Goal: Information Seeking & Learning: Learn about a topic

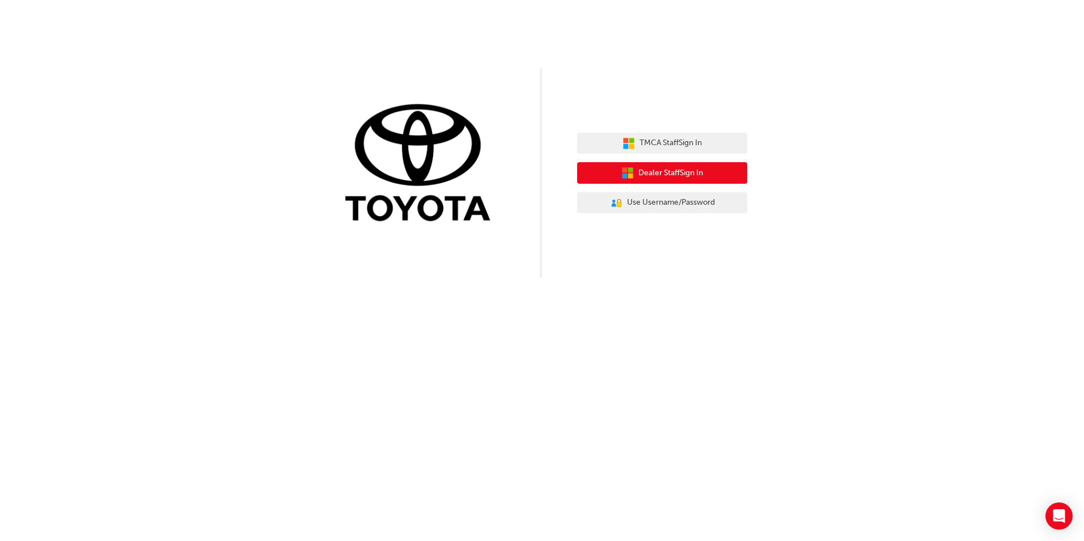
click at [701, 172] on span "Dealer Staff Sign In" at bounding box center [670, 173] width 65 height 13
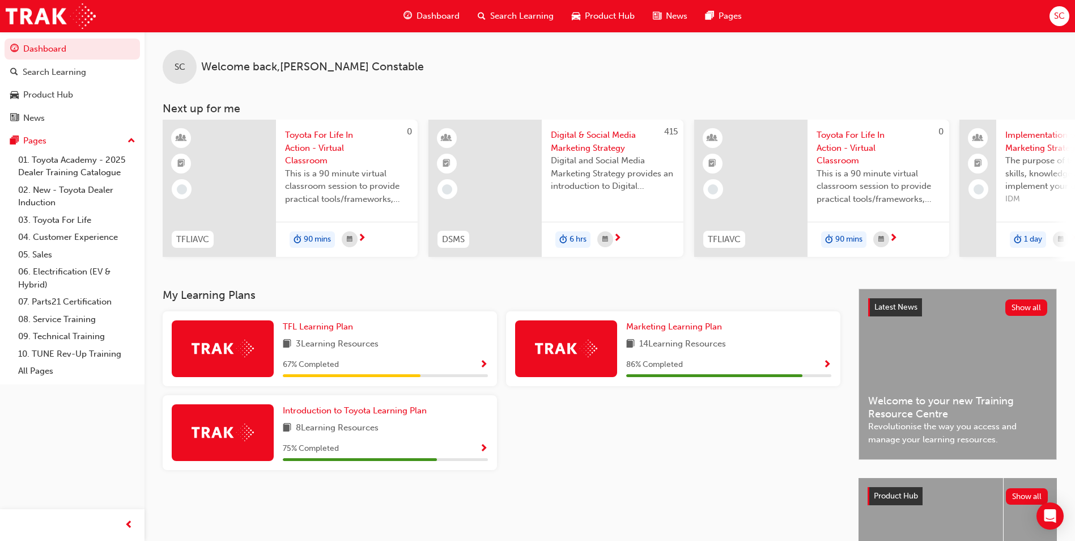
click at [515, 17] on span "Search Learning" at bounding box center [521, 16] width 63 height 13
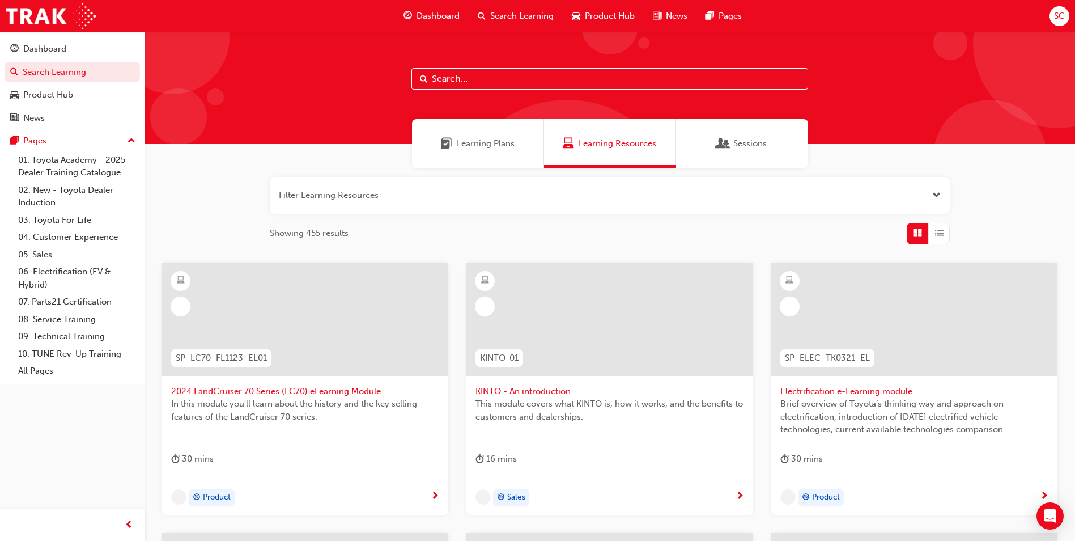
click at [476, 77] on input "text" at bounding box center [610, 79] width 397 height 22
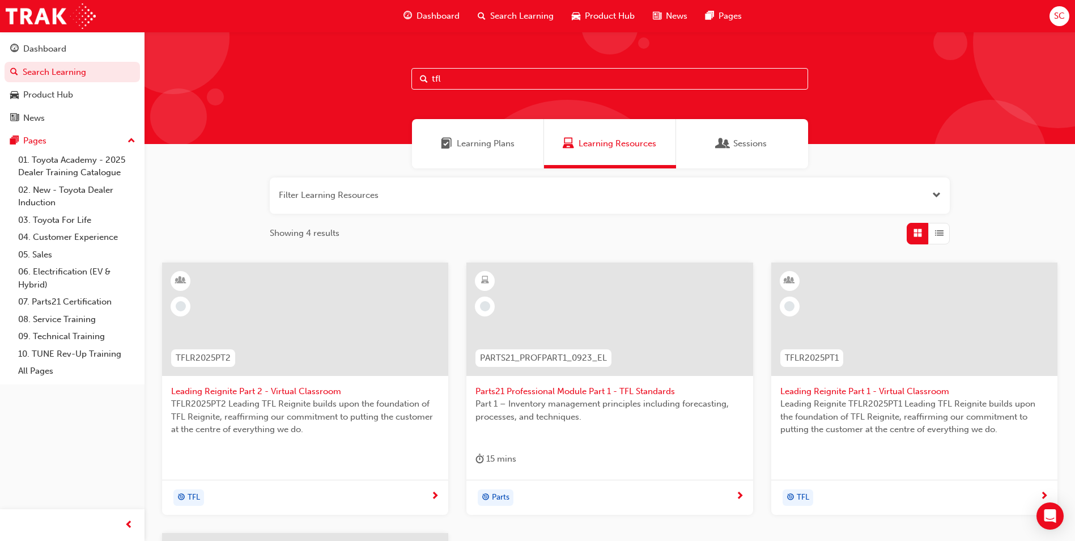
type input "tfl"
click at [296, 395] on span "Leading Reignite Part 2 - Virtual Classroom" at bounding box center [305, 391] width 268 height 13
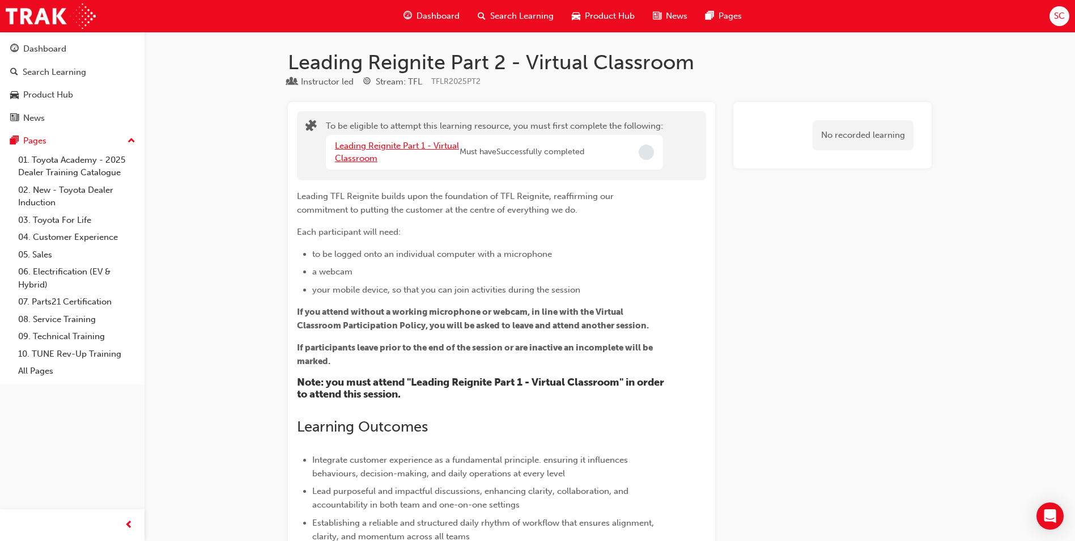
click at [357, 147] on link "Leading Reignite Part 1 - Virtual Classroom" at bounding box center [397, 152] width 124 height 23
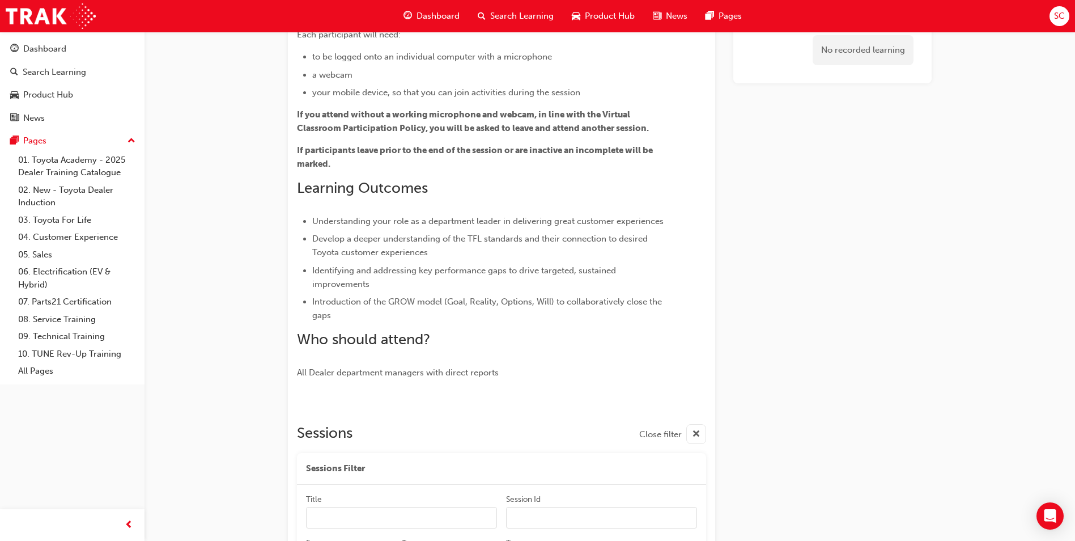
scroll to position [20, 0]
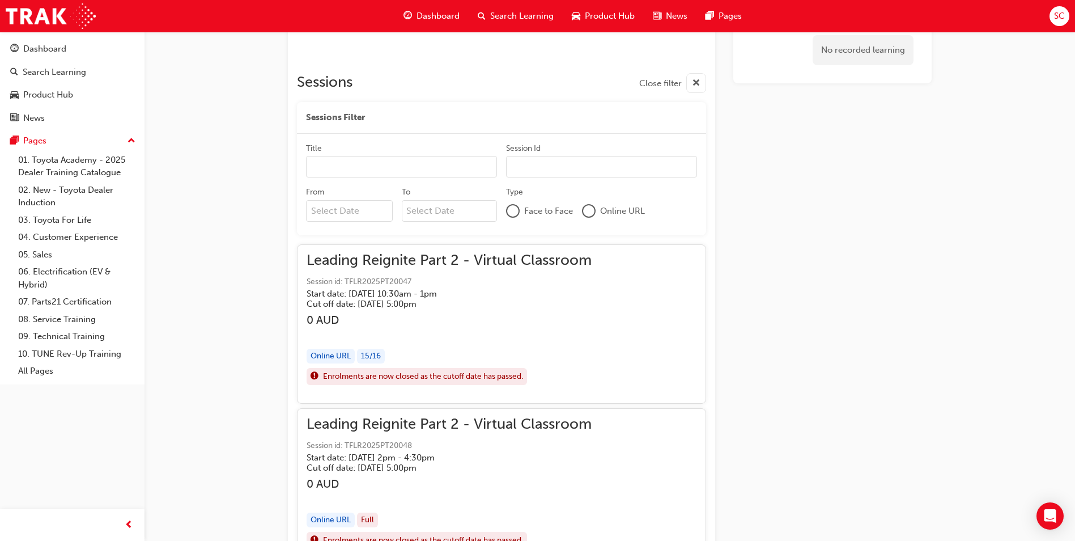
scroll to position [680, 0]
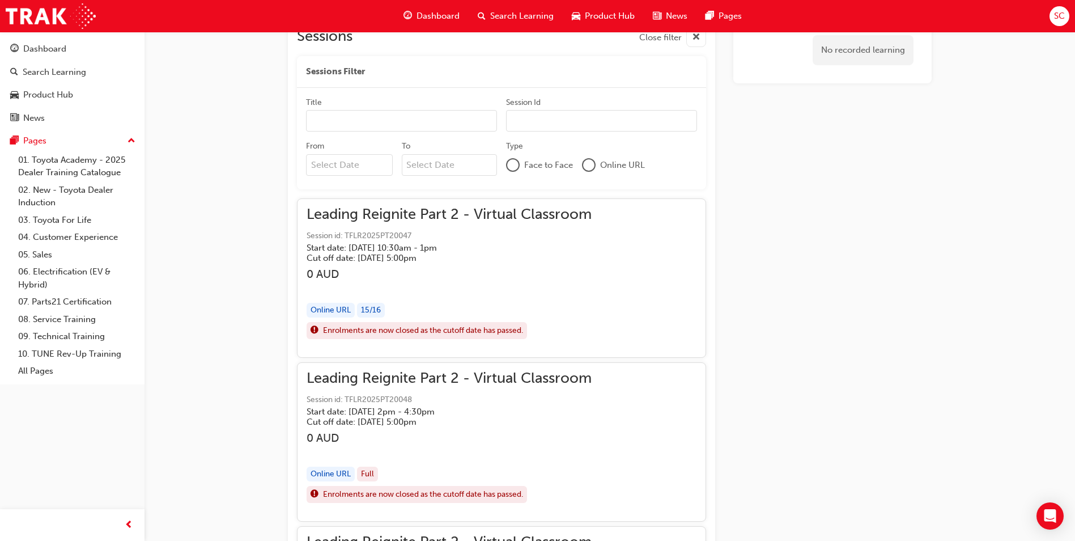
click at [379, 249] on h5 "Start date: Wed 27 Aug 2025 , 10:30am - 1pm" at bounding box center [440, 248] width 267 height 10
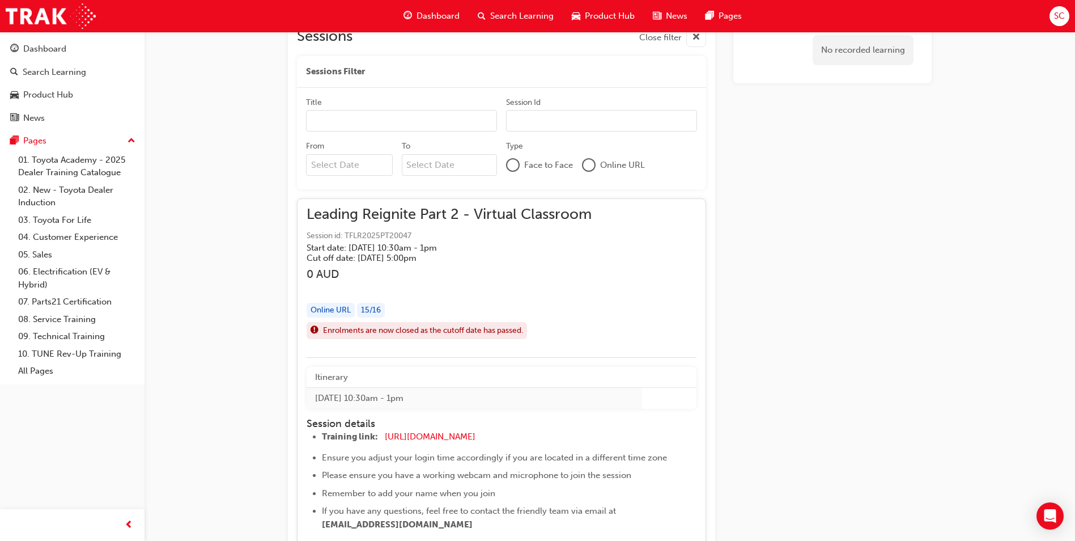
click at [513, 435] on li "Training link: https://zoom.us/j/5361740724 ​" at bounding box center [498, 438] width 353 height 16
drag, startPoint x: 506, startPoint y: 434, endPoint x: 485, endPoint y: 436, distance: 21.7
click at [485, 436] on li "Training link: https://zoom.us/j/5361740724 ​" at bounding box center [498, 438] width 353 height 16
click at [476, 436] on span "https://zoom.us/j/5361740724" at bounding box center [430, 436] width 91 height 10
